Goal: Task Accomplishment & Management: Manage account settings

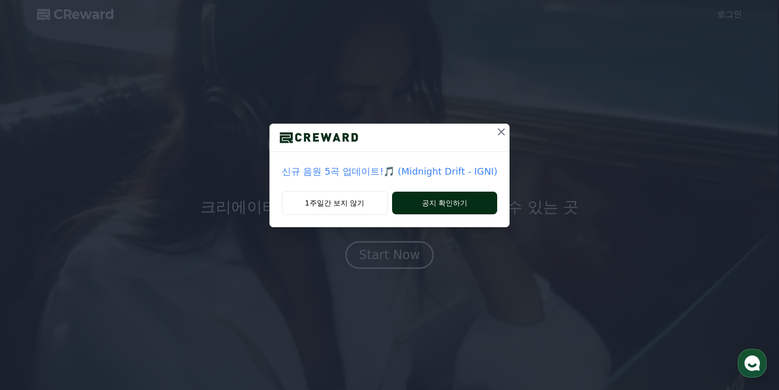
click at [404, 204] on button "공지 확인하기" at bounding box center [445, 203] width 106 height 23
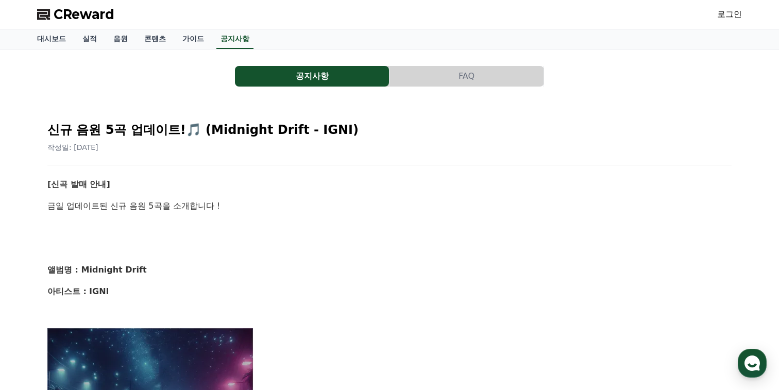
click at [74, 21] on span "CReward" at bounding box center [84, 14] width 61 height 16
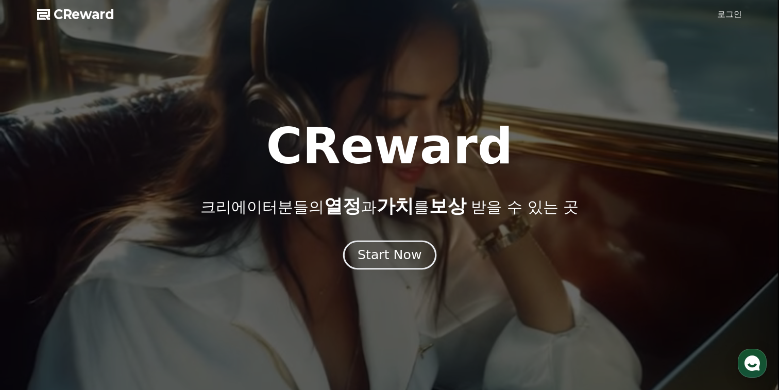
click at [379, 260] on div "Start Now" at bounding box center [390, 255] width 64 height 18
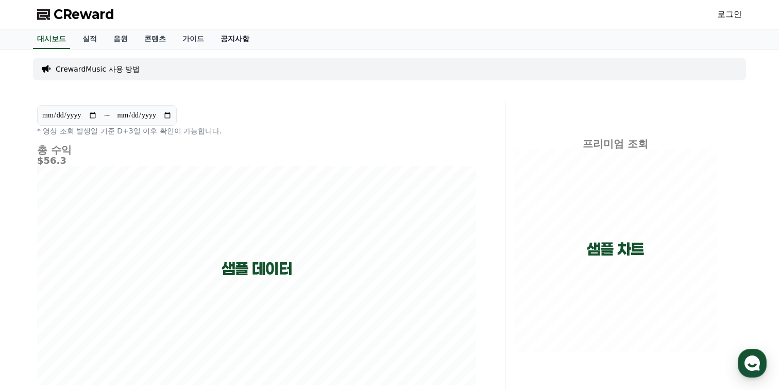
click at [224, 41] on link "공지사항" at bounding box center [234, 39] width 45 height 20
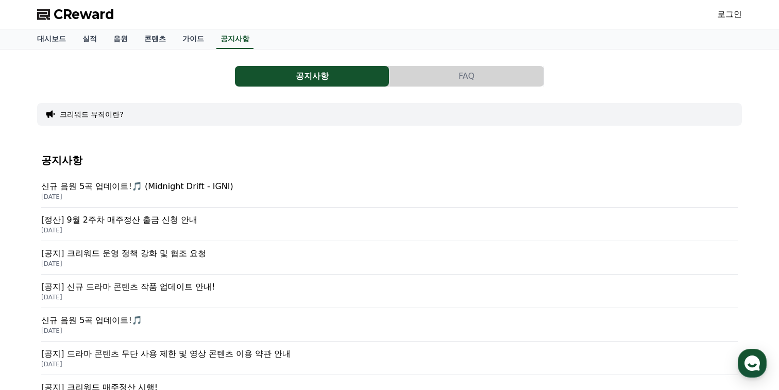
click at [160, 248] on p "[공지] 크리워드 운영 정책 강화 및 협조 요청" at bounding box center [389, 253] width 697 height 12
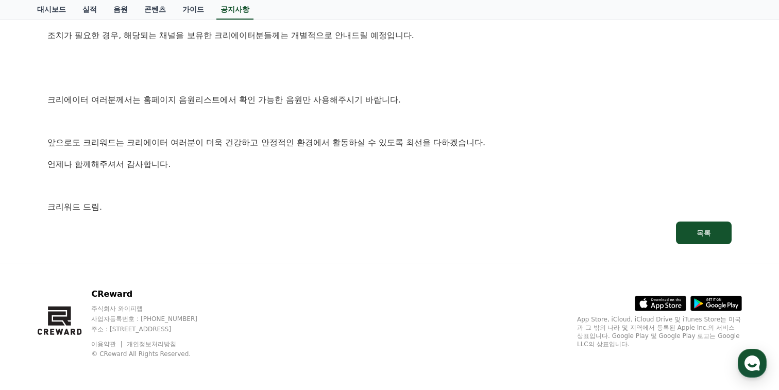
scroll to position [621, 0]
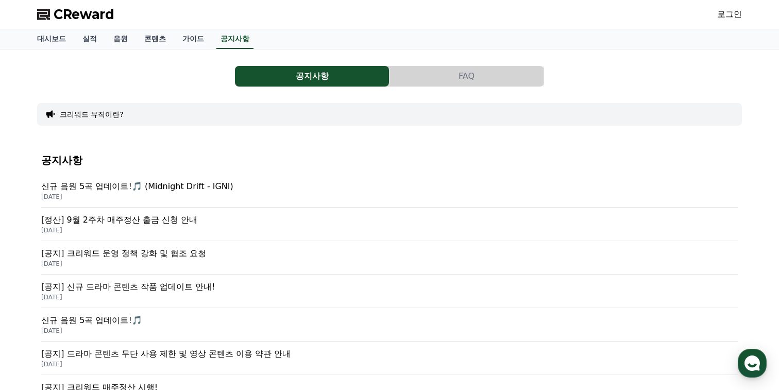
click at [429, 71] on button "FAQ" at bounding box center [467, 76] width 154 height 21
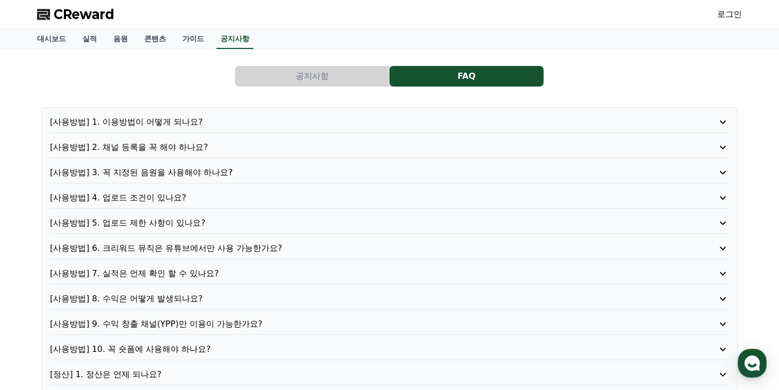
click at [154, 113] on div "[사용방법] 1. 이용방법이 어떻게 되나요? [사용방법] 2. 채널 등록을 꼭 해야 하나요? [사용방법] 3. 꼭 지정된 음원을 사용해야 하나…" at bounding box center [389, 298] width 697 height 383
click at [154, 121] on p "[사용방법] 1. 이용방법이 어떻게 되나요?" at bounding box center [362, 122] width 625 height 12
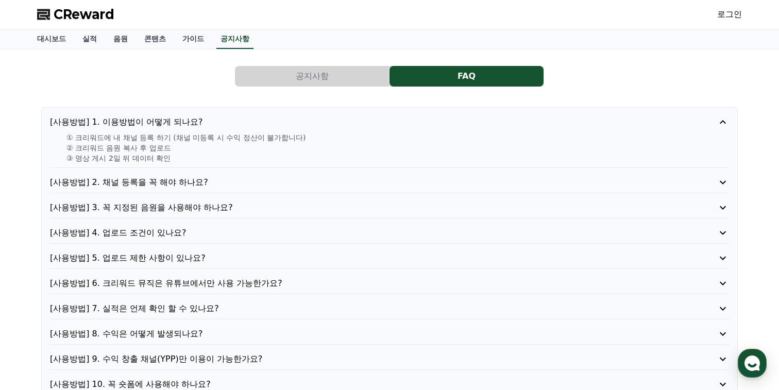
click at [150, 121] on p "[사용방법] 1. 이용방법이 어떻게 되나요?" at bounding box center [362, 122] width 625 height 12
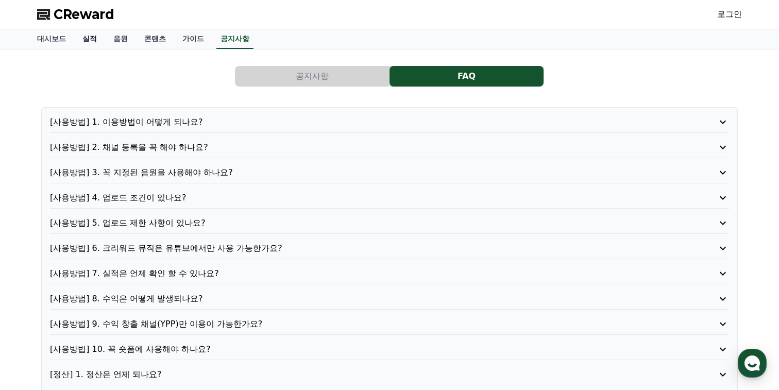
click at [95, 40] on link "실적" at bounding box center [89, 39] width 31 height 20
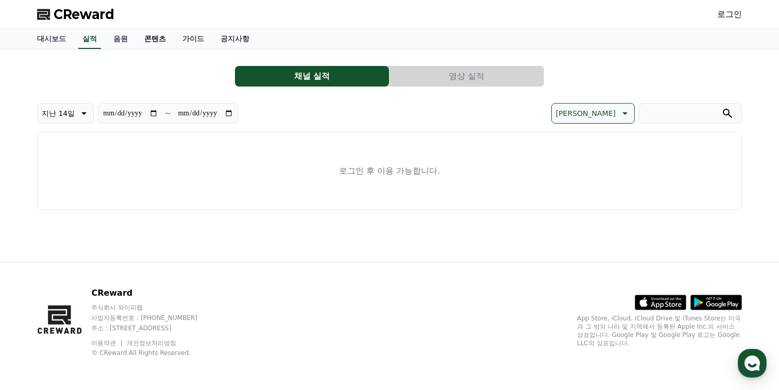
click at [146, 37] on link "콘텐츠" at bounding box center [155, 39] width 38 height 20
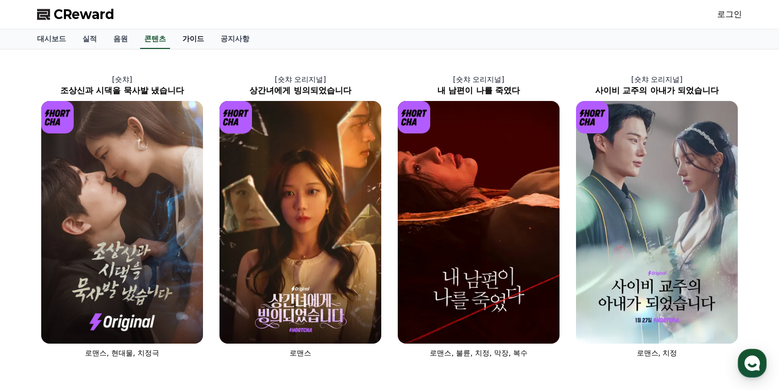
click at [178, 38] on link "가이드" at bounding box center [193, 39] width 38 height 20
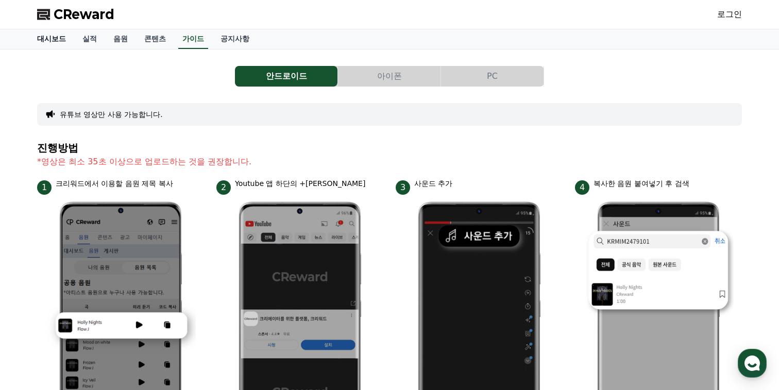
click at [54, 38] on link "대시보드" at bounding box center [51, 39] width 45 height 20
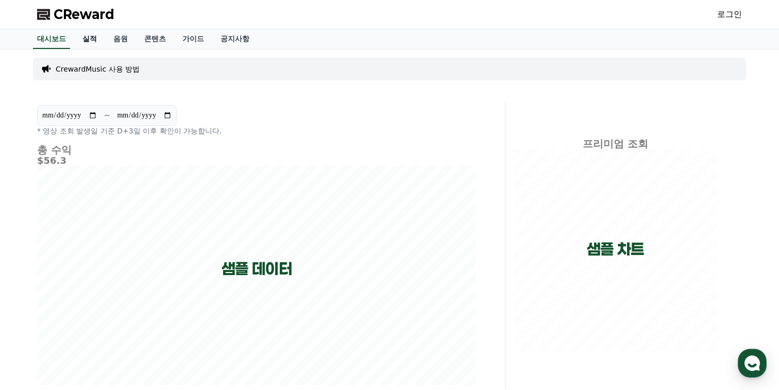
click at [85, 38] on link "실적" at bounding box center [89, 39] width 31 height 20
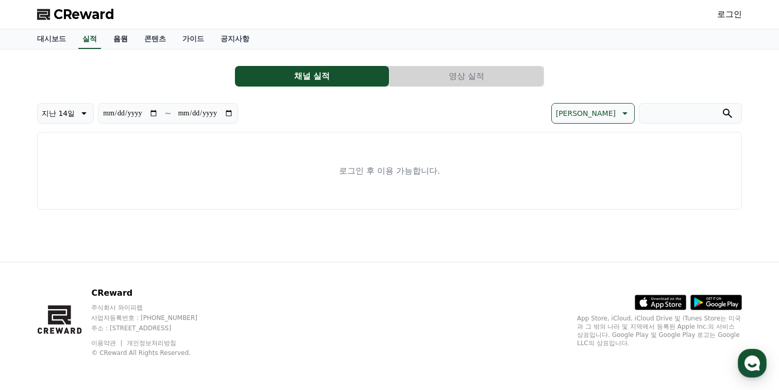
click at [117, 39] on link "음원" at bounding box center [120, 39] width 31 height 20
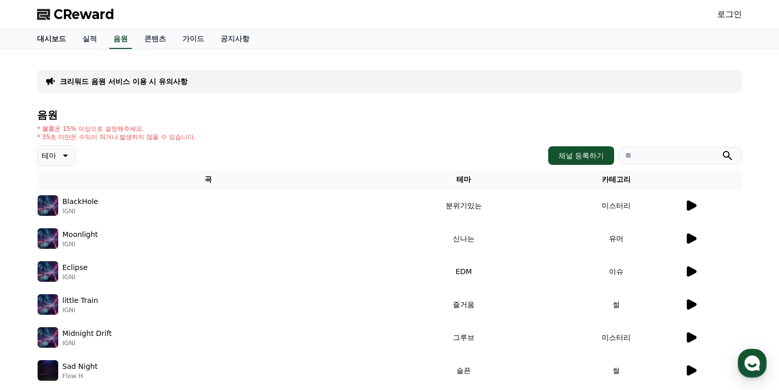
click at [60, 38] on link "대시보드" at bounding box center [51, 39] width 45 height 20
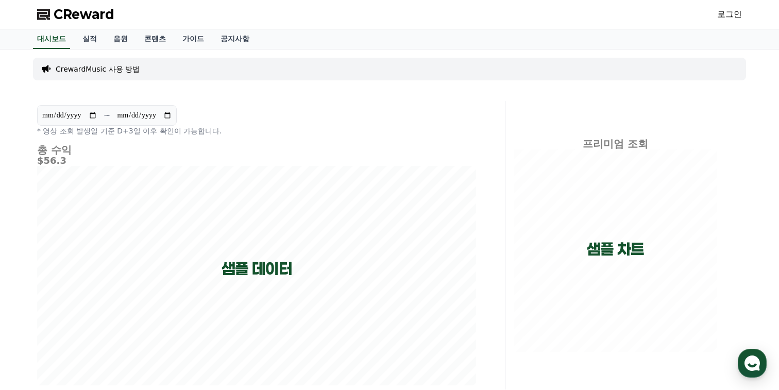
click at [723, 25] on div "CReward 로그인" at bounding box center [389, 14] width 721 height 29
click at [723, 14] on link "로그인" at bounding box center [729, 14] width 25 height 12
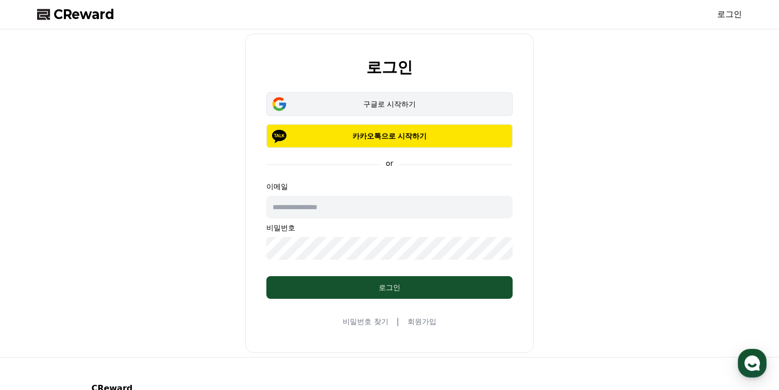
click at [456, 108] on div "구글로 시작하기" at bounding box center [389, 104] width 216 height 10
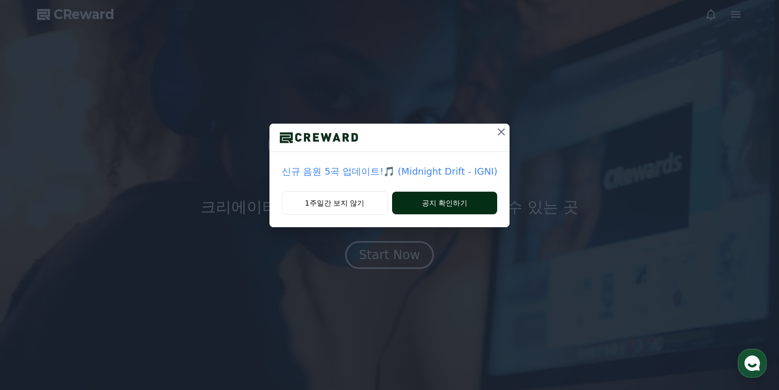
click at [413, 192] on div "1주일간 보지 않기 공지 확인하기" at bounding box center [389, 209] width 241 height 36
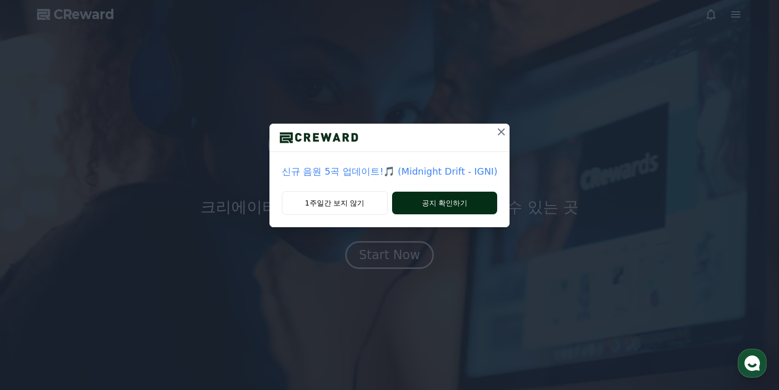
click at [411, 201] on button "공지 확인하기" at bounding box center [445, 203] width 106 height 23
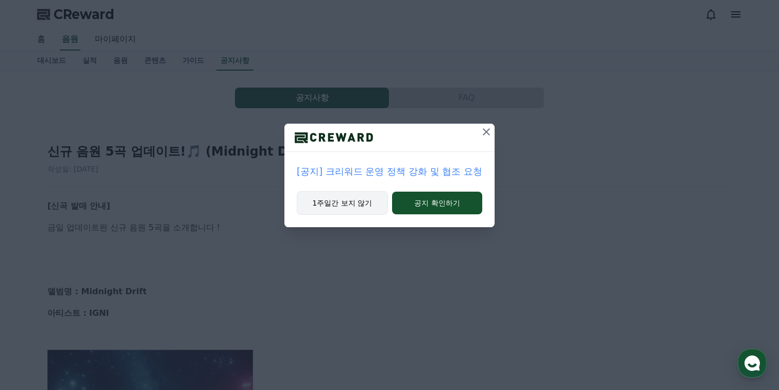
click at [365, 203] on button "1주일간 보지 않기" at bounding box center [342, 203] width 91 height 24
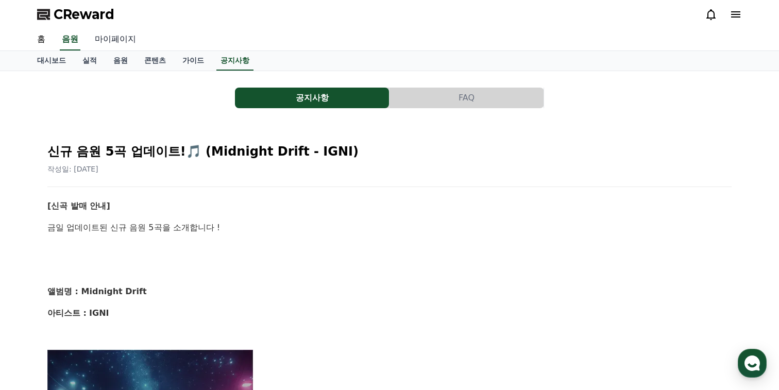
click at [106, 49] on link "마이페이지" at bounding box center [116, 40] width 58 height 22
select select "**********"
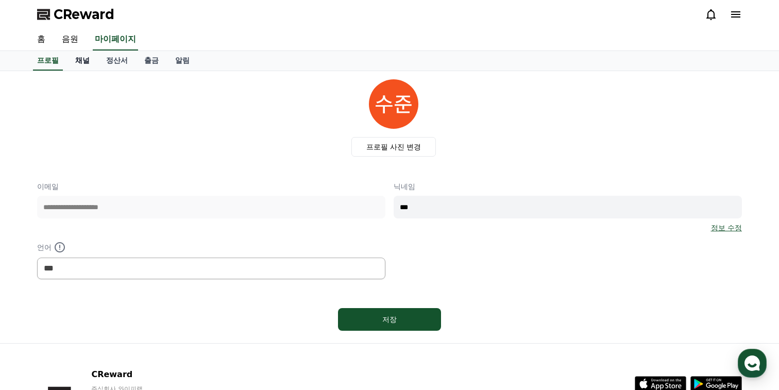
click at [81, 60] on link "채널" at bounding box center [82, 61] width 31 height 20
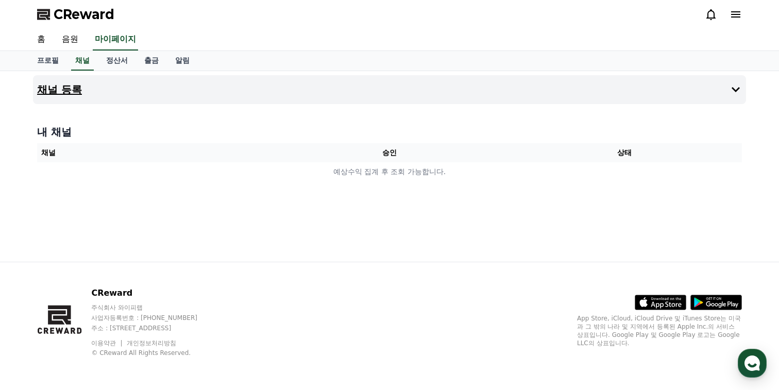
click at [99, 85] on button "채널 등록" at bounding box center [389, 89] width 713 height 29
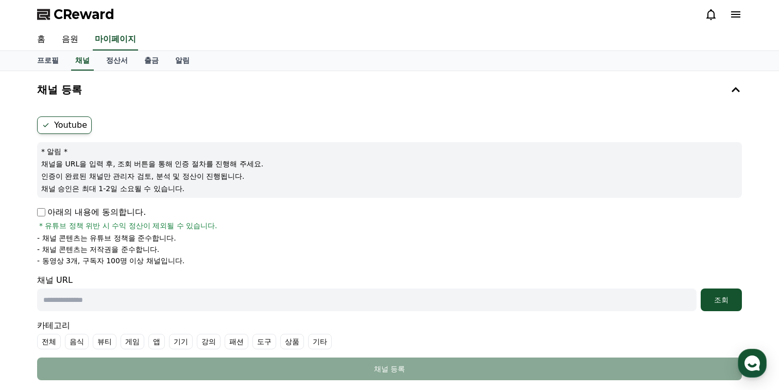
click at [89, 209] on p "아래의 내용에 동의합니다." at bounding box center [91, 212] width 109 height 12
